Goal: Information Seeking & Learning: Check status

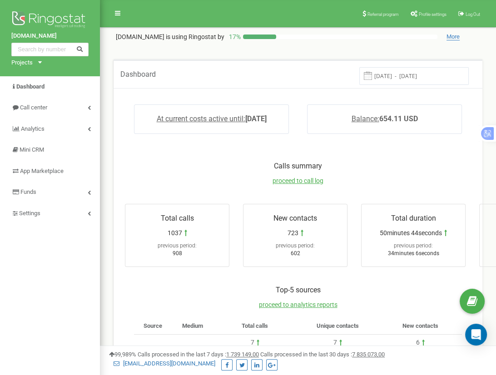
click at [410, 77] on input "[DATE] - [DATE]" at bounding box center [413, 76] width 109 height 18
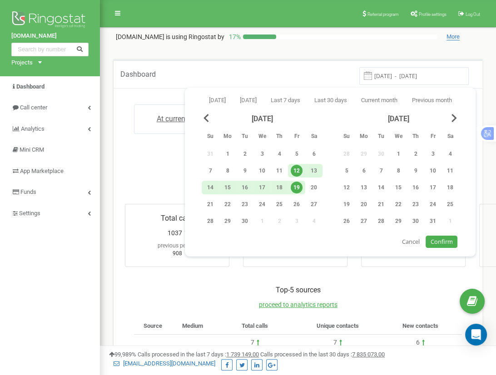
click at [299, 183] on div "19" at bounding box center [297, 188] width 12 height 12
click at [438, 237] on span "Confirm" at bounding box center [441, 241] width 22 height 8
type input "[DATE] - [DATE]"
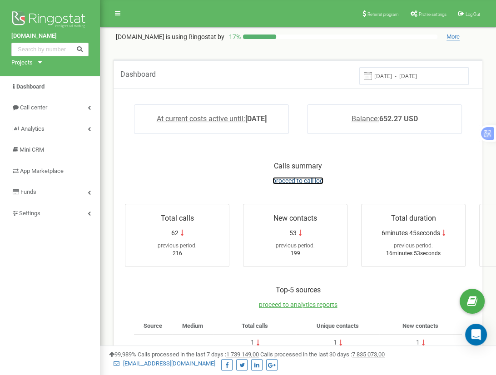
click at [304, 179] on span "proceed to call log" at bounding box center [297, 180] width 51 height 7
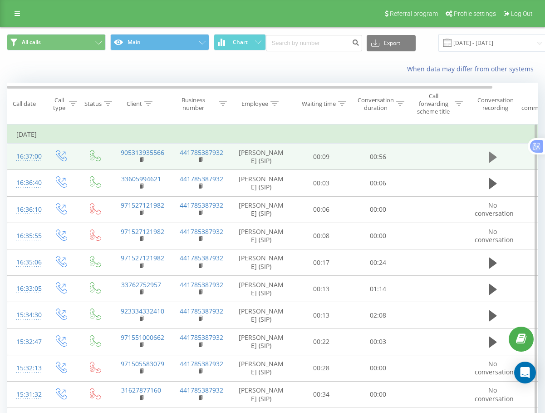
click at [494, 158] on icon at bounding box center [493, 157] width 8 height 11
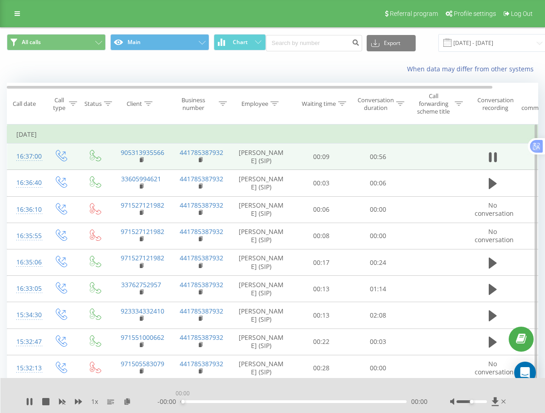
click at [182, 400] on div "00:00" at bounding box center [294, 401] width 226 height 3
drag, startPoint x: 182, startPoint y: 400, endPoint x: 165, endPoint y: 403, distance: 17.5
click at [165, 403] on div "- 00:01 00:00 00:00" at bounding box center [293, 401] width 270 height 9
click at [228, 401] on div "00:00" at bounding box center [294, 401] width 226 height 3
click at [184, 401] on div "00:00" at bounding box center [294, 401] width 226 height 3
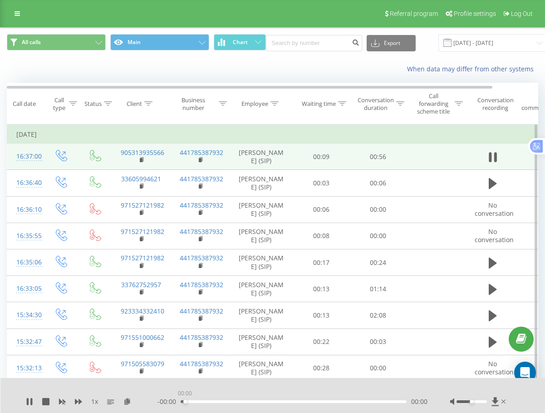
click at [185, 400] on div "00:00" at bounding box center [294, 401] width 226 height 3
click at [45, 402] on icon at bounding box center [45, 401] width 7 height 7
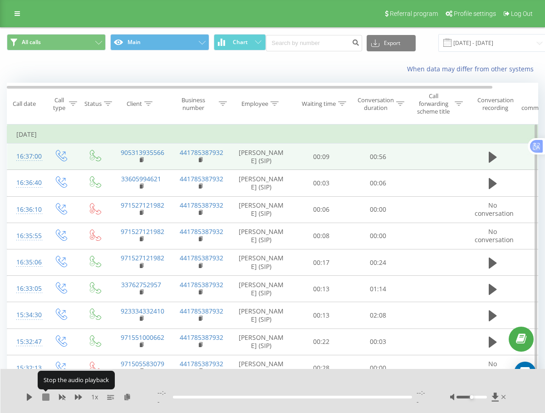
click at [45, 396] on icon at bounding box center [45, 396] width 7 height 7
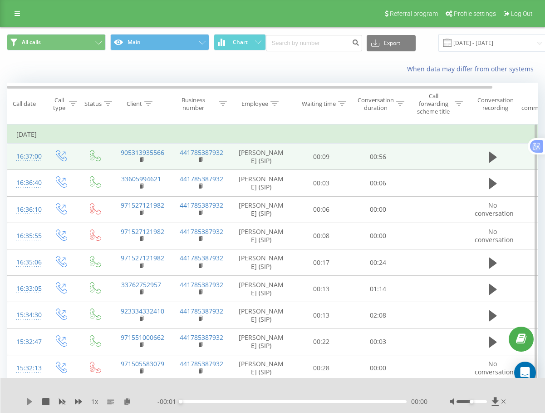
click at [28, 399] on icon at bounding box center [29, 401] width 5 height 7
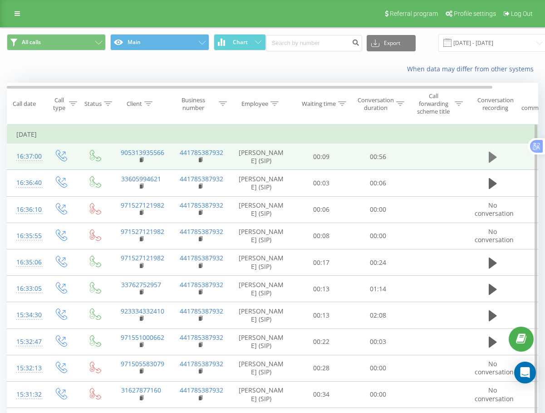
click at [494, 156] on icon at bounding box center [493, 157] width 8 height 11
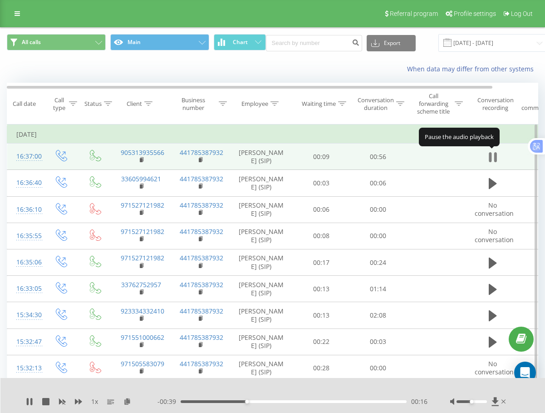
click at [494, 159] on icon at bounding box center [495, 157] width 3 height 10
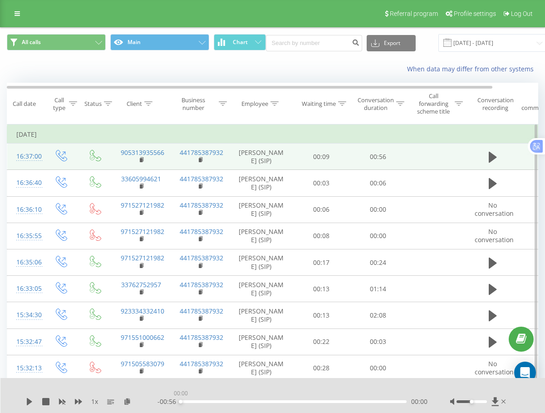
drag, startPoint x: 248, startPoint y: 401, endPoint x: 160, endPoint y: 407, distance: 88.3
click at [161, 408] on div "1 x - 00:56 00:00 00:00" at bounding box center [272, 395] width 545 height 35
click at [486, 156] on button at bounding box center [493, 157] width 14 height 14
click at [491, 156] on icon at bounding box center [490, 157] width 3 height 10
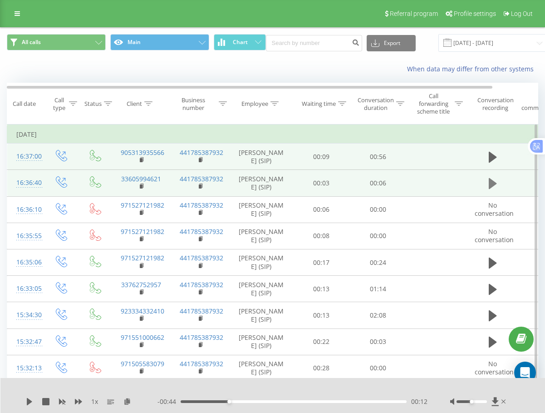
click at [495, 184] on icon at bounding box center [493, 183] width 8 height 11
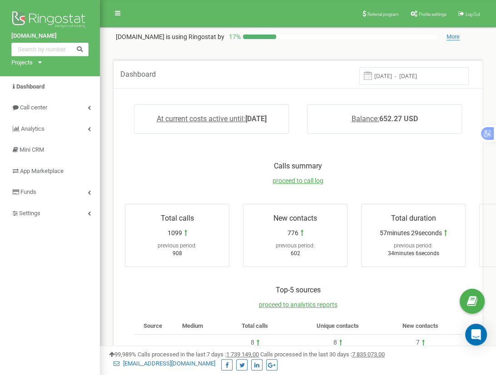
click at [418, 78] on input "[DATE] - [DATE]" at bounding box center [413, 76] width 109 height 18
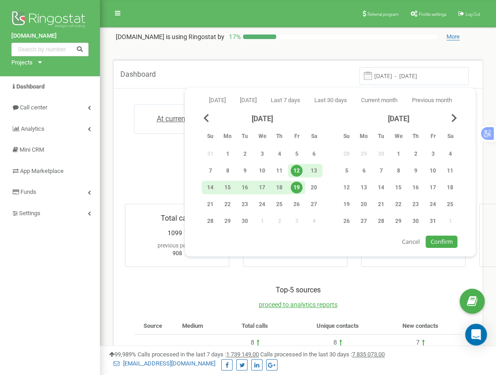
click at [296, 186] on div "19" at bounding box center [297, 188] width 12 height 12
click at [447, 245] on button "Confirm" at bounding box center [440, 242] width 31 height 12
type input "19.09.2025 - 19.09.2025"
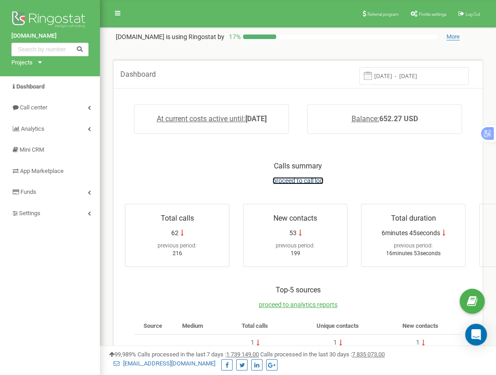
click at [289, 183] on span "proceed to call log" at bounding box center [297, 180] width 51 height 7
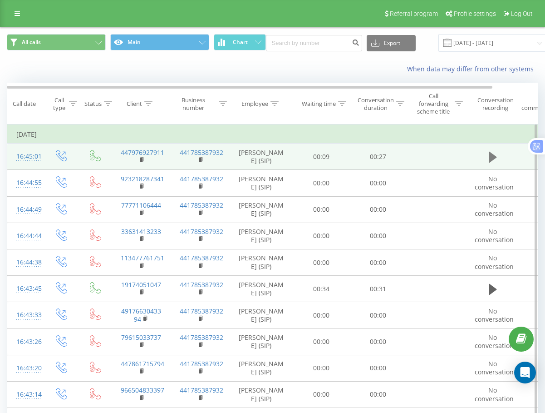
click at [491, 153] on icon at bounding box center [493, 157] width 8 height 11
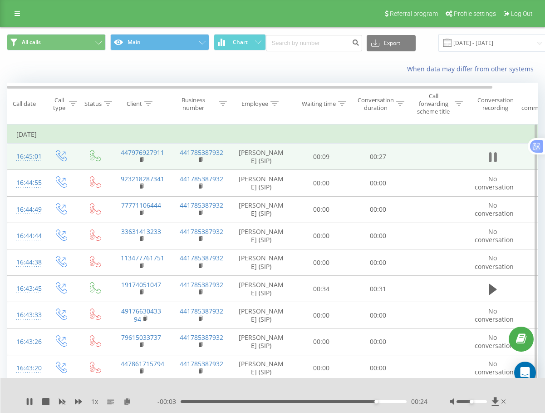
click at [492, 157] on icon at bounding box center [493, 157] width 8 height 13
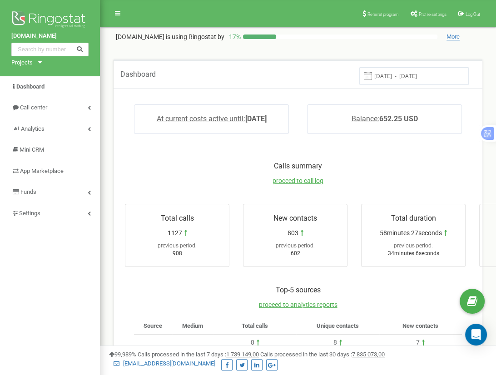
click at [419, 76] on input "[DATE] - [DATE]" at bounding box center [413, 76] width 109 height 18
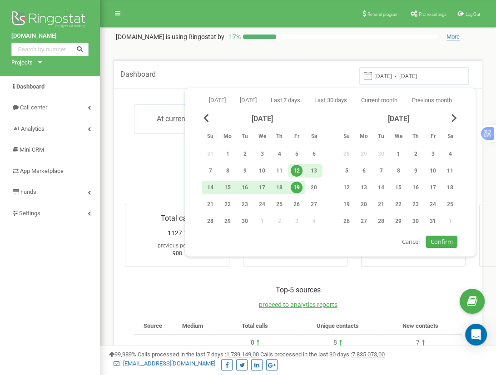
click at [295, 187] on div "19" at bounding box center [297, 188] width 12 height 12
click at [444, 237] on span "Confirm" at bounding box center [441, 241] width 22 height 8
type input "[DATE] - [DATE]"
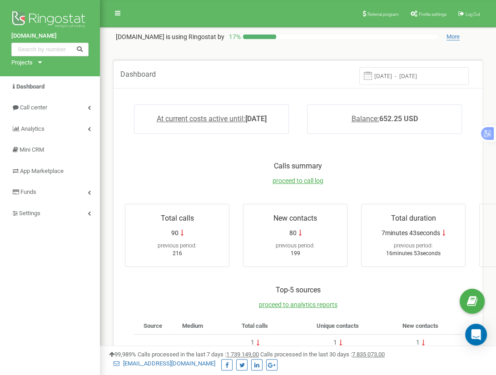
click at [434, 76] on input "[DATE] - [DATE]" at bounding box center [413, 76] width 109 height 18
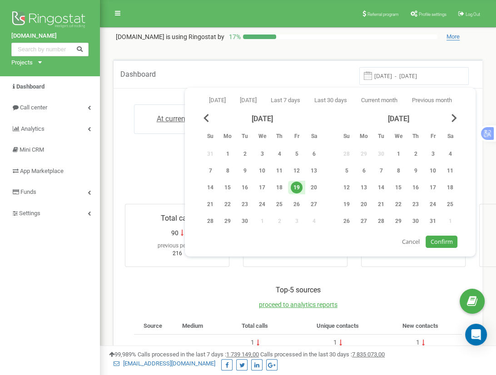
click at [435, 241] on span "Confirm" at bounding box center [441, 241] width 22 height 8
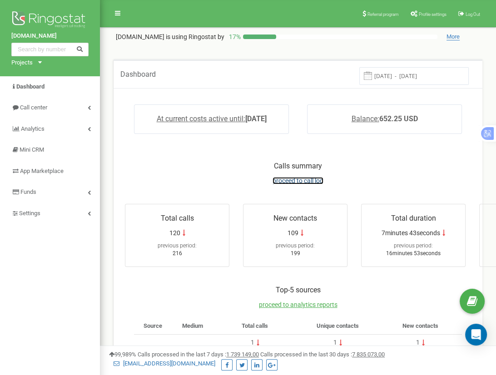
click at [297, 179] on span "proceed to call log" at bounding box center [297, 180] width 51 height 7
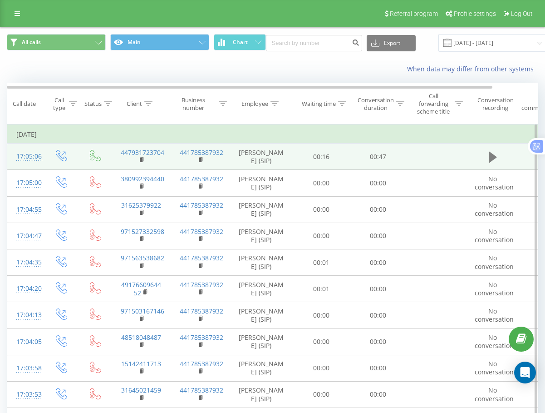
click at [489, 155] on icon at bounding box center [493, 157] width 8 height 13
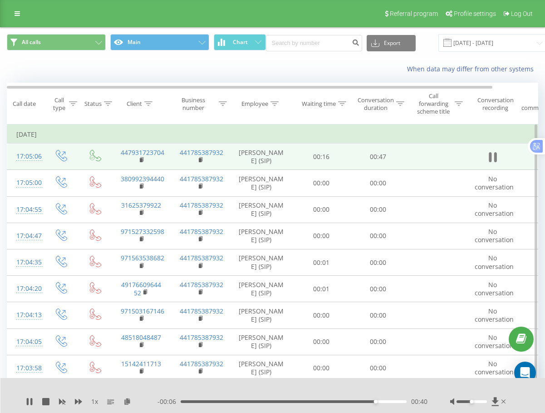
click at [491, 162] on icon at bounding box center [493, 157] width 8 height 13
click at [355, 402] on div "00:41" at bounding box center [294, 401] width 226 height 3
click at [490, 156] on icon at bounding box center [493, 157] width 8 height 11
click at [341, 401] on div "00:39" at bounding box center [294, 401] width 226 height 3
click at [320, 402] on div "00:29" at bounding box center [294, 401] width 226 height 3
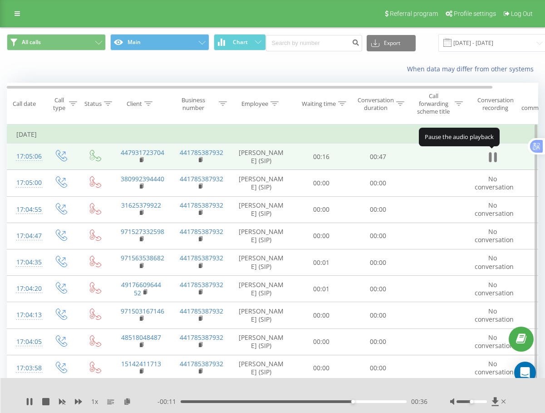
click at [489, 158] on icon at bounding box center [490, 157] width 3 height 10
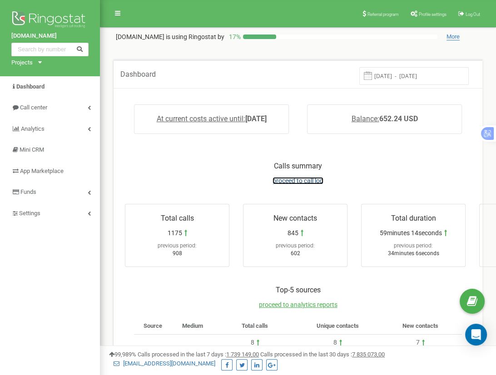
click at [288, 181] on span "proceed to call log" at bounding box center [297, 180] width 51 height 7
click at [318, 177] on span "proceed to call log" at bounding box center [297, 180] width 51 height 7
click at [298, 179] on span "proceed to call log" at bounding box center [297, 180] width 51 height 7
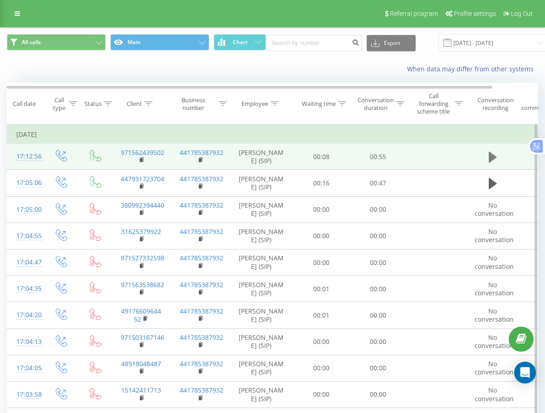
click at [495, 155] on icon at bounding box center [493, 157] width 8 height 13
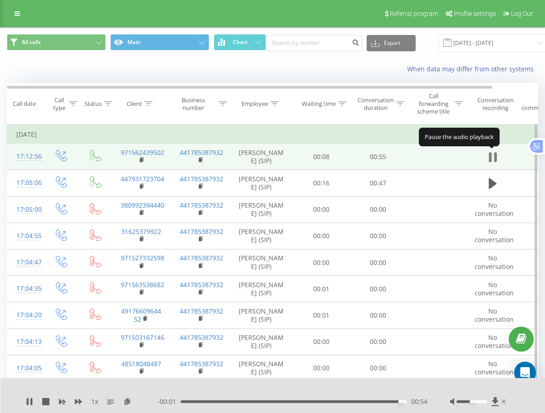
click at [491, 157] on icon at bounding box center [490, 157] width 3 height 10
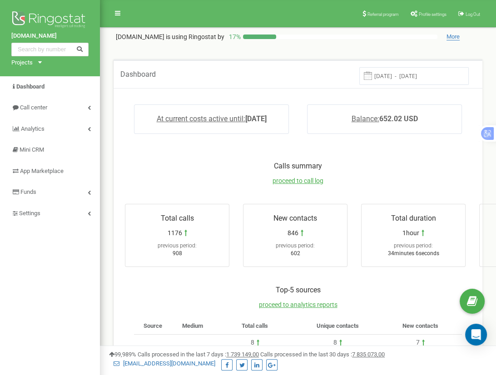
click at [402, 77] on input "[DATE] - [DATE]" at bounding box center [413, 76] width 109 height 18
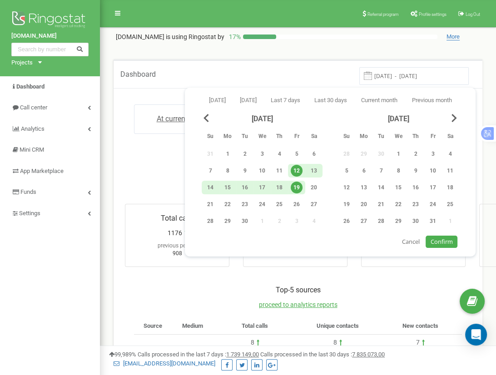
click at [298, 186] on div "19" at bounding box center [297, 188] width 12 height 12
click at [436, 237] on span "Confirm" at bounding box center [441, 241] width 22 height 8
type input "[DATE] - [DATE]"
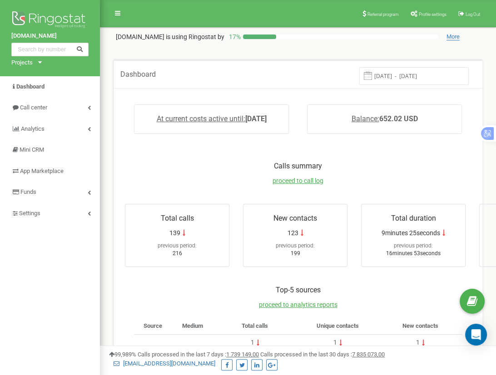
click at [422, 74] on input "[DATE] - [DATE]" at bounding box center [413, 76] width 109 height 18
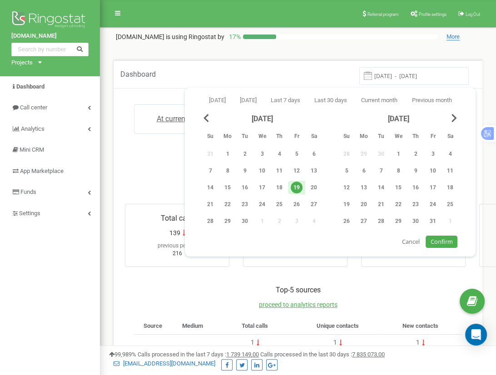
click at [437, 239] on span "Confirm" at bounding box center [441, 241] width 22 height 8
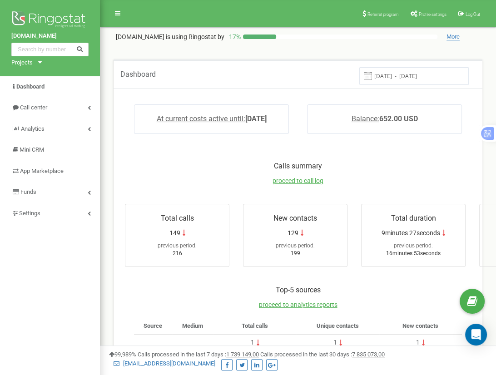
click at [395, 77] on input "[DATE] - [DATE]" at bounding box center [413, 76] width 109 height 18
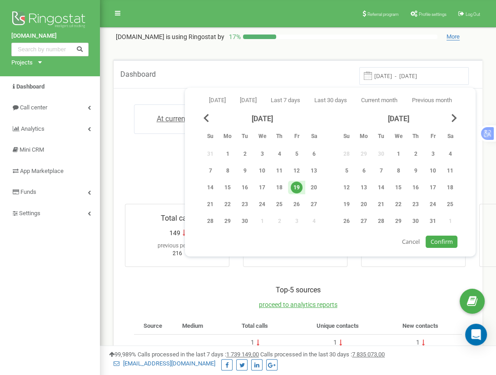
click at [441, 236] on button "Confirm" at bounding box center [440, 242] width 31 height 12
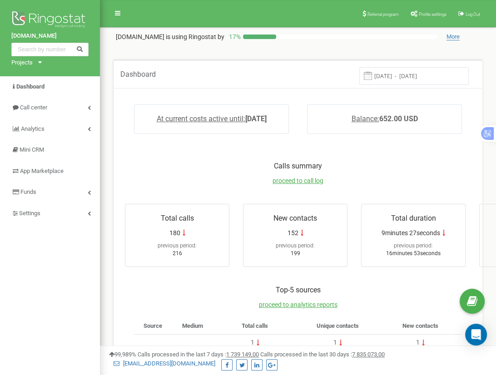
click at [421, 73] on input "[DATE] - [DATE]" at bounding box center [413, 76] width 109 height 18
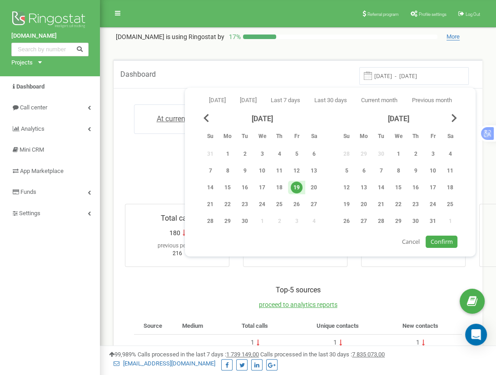
click at [440, 241] on span "Confirm" at bounding box center [441, 241] width 22 height 8
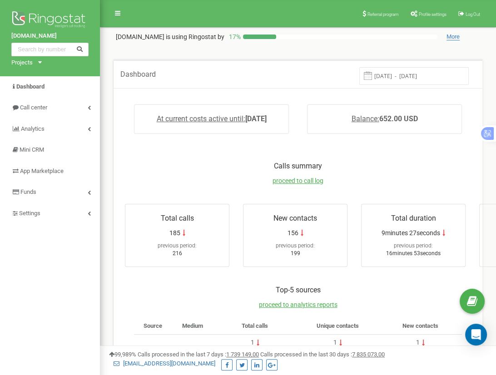
click at [417, 68] on input "[DATE] - [DATE]" at bounding box center [413, 76] width 109 height 18
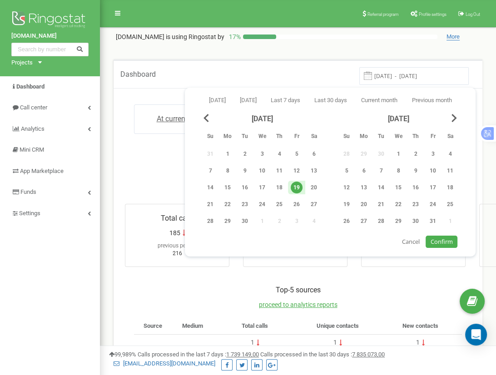
click at [437, 240] on span "Confirm" at bounding box center [441, 241] width 22 height 8
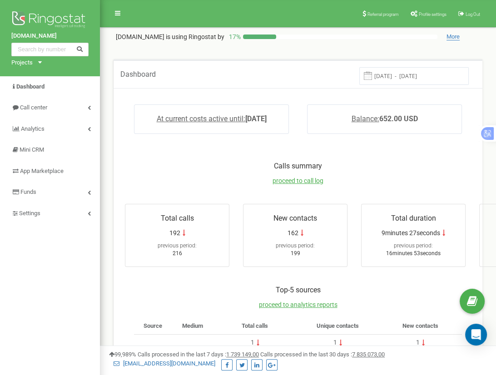
click at [431, 71] on input "[DATE] - [DATE]" at bounding box center [413, 76] width 109 height 18
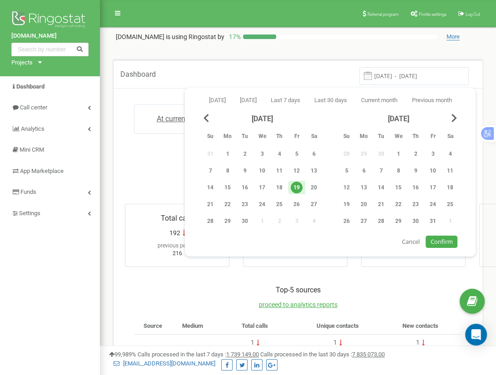
click at [433, 239] on span "Confirm" at bounding box center [441, 241] width 22 height 8
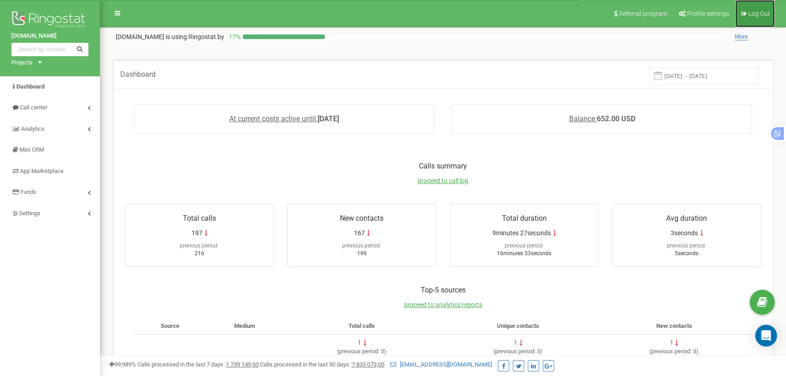
click at [495, 17] on link "Log Out" at bounding box center [754, 13] width 39 height 27
